Goal: Find specific page/section: Find specific page/section

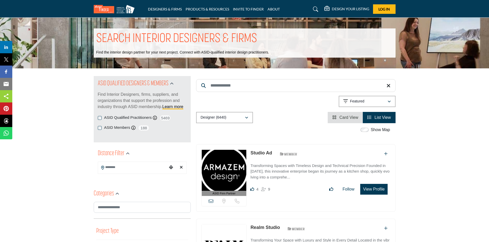
click at [232, 81] on input "Search Keyword" at bounding box center [296, 85] width 200 height 13
click at [231, 85] on input "Search Keyword" at bounding box center [296, 85] width 200 height 13
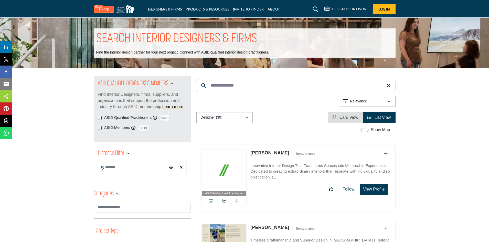
type input "**********"
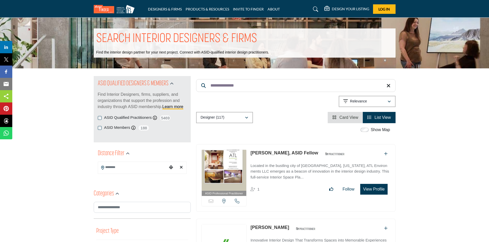
click at [367, 186] on button "View Profile" at bounding box center [373, 189] width 27 height 11
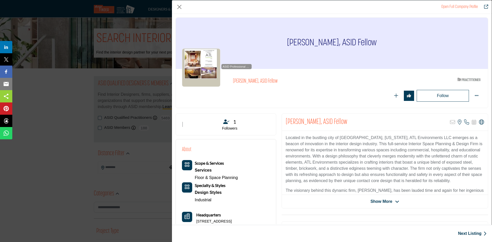
click at [373, 202] on span "Show More" at bounding box center [381, 202] width 22 height 6
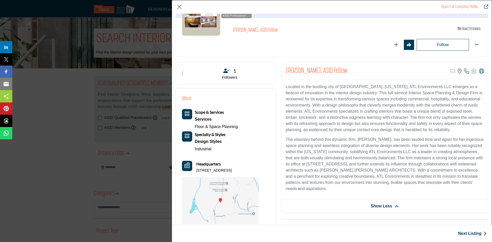
scroll to position [51, 0]
click at [479, 71] on icon "Company Data Modal" at bounding box center [481, 70] width 5 height 5
